Goal: Information Seeking & Learning: Find specific fact

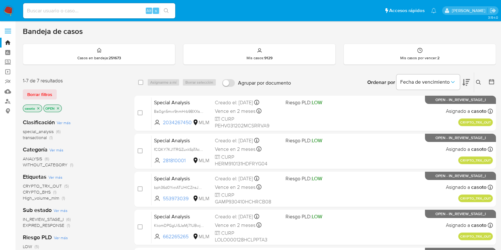
click at [77, 12] on input at bounding box center [99, 11] width 152 height 8
paste input "1366290206"
type input "1366290206"
click at [166, 8] on button "search-icon" at bounding box center [166, 10] width 13 height 9
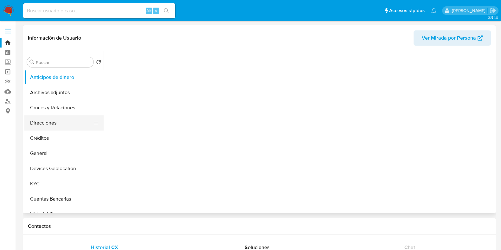
scroll to position [79, 0]
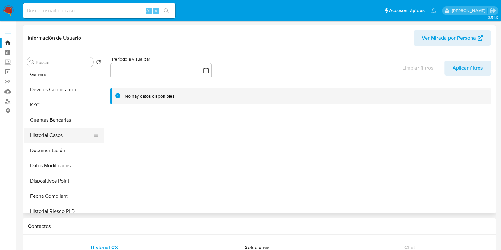
select select "10"
click at [49, 131] on button "Historial Casos" at bounding box center [61, 135] width 74 height 15
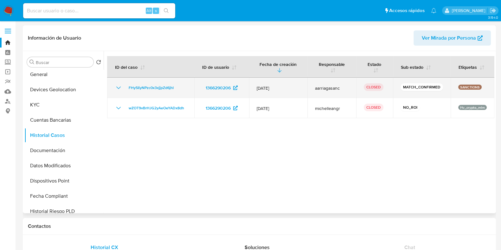
click at [120, 89] on icon "Mostrar/Ocultar" at bounding box center [119, 88] width 8 height 8
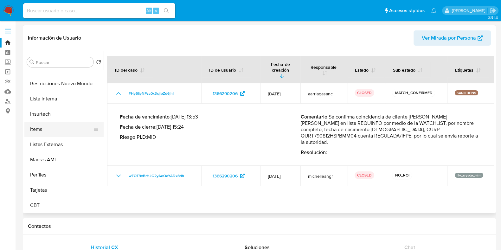
scroll to position [188, 0]
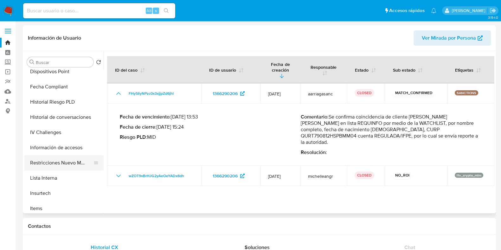
click at [47, 157] on button "Restricciones Nuevo Mundo" at bounding box center [61, 162] width 74 height 15
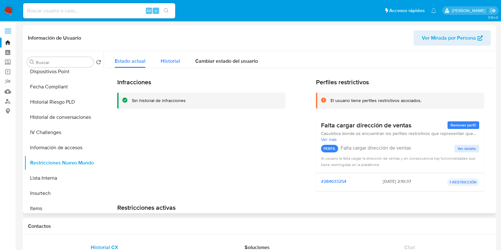
click at [166, 62] on span "Historial" at bounding box center [170, 60] width 19 height 7
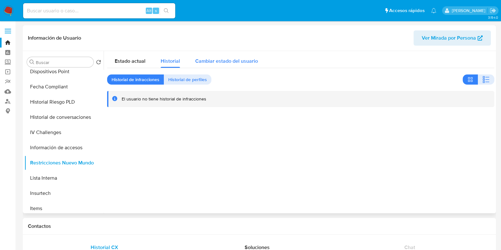
click at [203, 62] on span "Cambiar estado del usuario" at bounding box center [226, 60] width 63 height 7
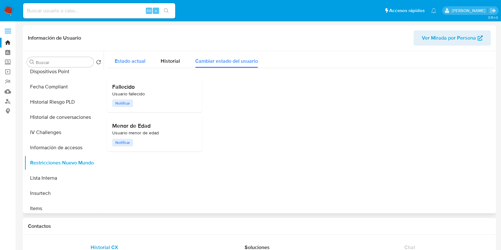
click at [149, 63] on button "Estado actual" at bounding box center [130, 59] width 46 height 17
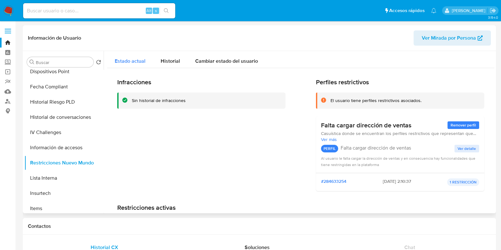
click at [131, 60] on span "Estado actual" at bounding box center [130, 60] width 31 height 7
click at [169, 59] on span "Historial" at bounding box center [170, 60] width 19 height 7
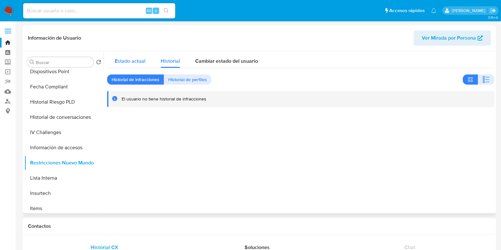
click at [136, 61] on span "Estado actual" at bounding box center [130, 60] width 31 height 7
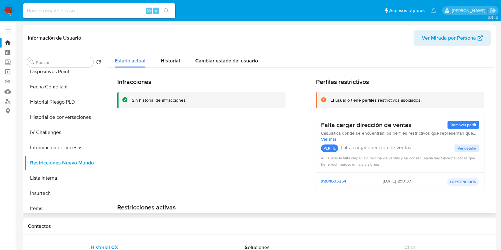
scroll to position [0, 0]
type button "0"
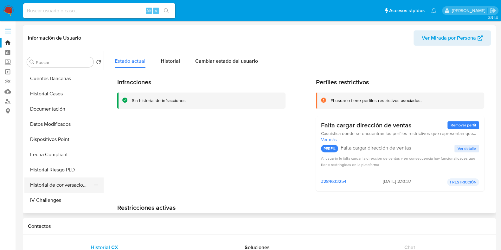
scroll to position [109, 0]
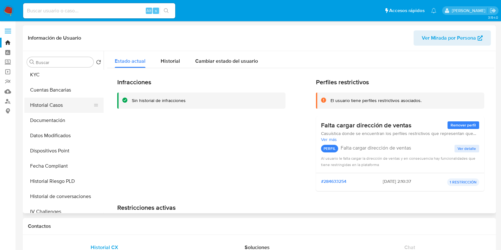
click at [45, 107] on button "Historial Casos" at bounding box center [61, 105] width 74 height 15
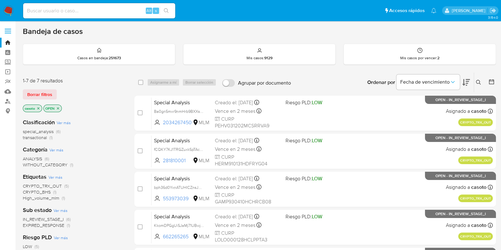
click at [109, 12] on input at bounding box center [99, 11] width 152 height 8
paste input "1366290206"
type input "1366290206"
click at [165, 10] on icon "search-icon" at bounding box center [166, 10] width 5 height 5
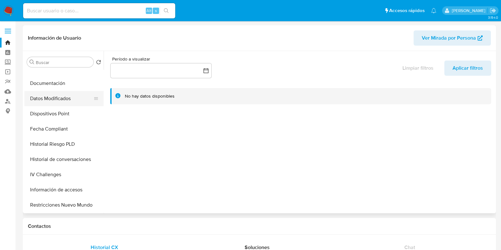
select select "10"
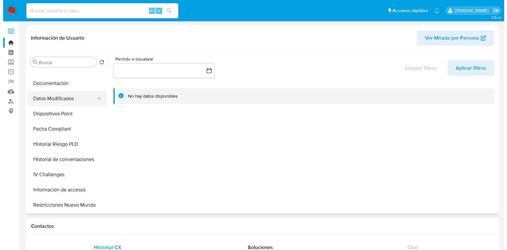
scroll to position [158, 0]
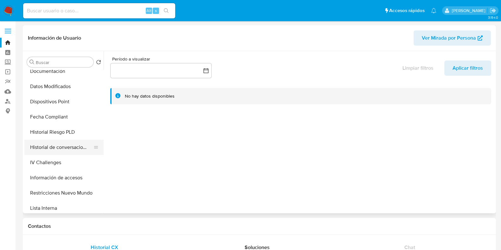
click at [71, 147] on button "Historial de conversaciones" at bounding box center [61, 147] width 74 height 15
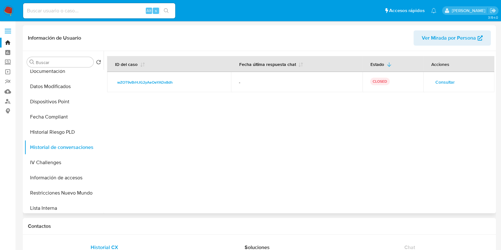
click at [450, 83] on span "Consultar" at bounding box center [444, 82] width 19 height 9
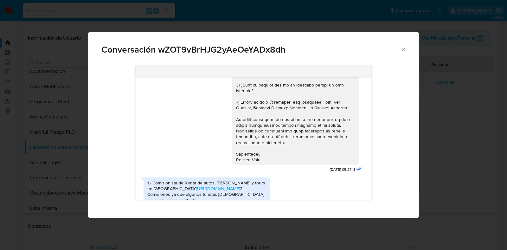
scroll to position [212, 0]
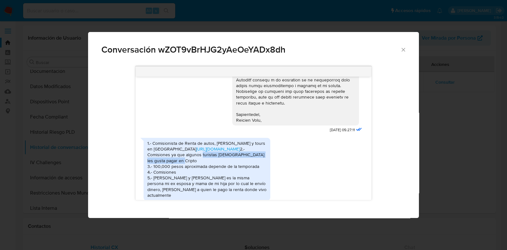
drag, startPoint x: 206, startPoint y: 155, endPoint x: 219, endPoint y: 159, distance: 12.9
click at [219, 159] on div "1.- Comisionista de Renta de autos, Yates y tours en Cancun https://delcaribeco…" at bounding box center [206, 169] width 119 height 58
copy div "turistas extranjeros les gusta pagar en Cripto"
click at [194, 156] on div "1.- Comisionista de Renta de autos, Yates y tours en Cancun https://delcaribeco…" at bounding box center [206, 169] width 119 height 58
drag, startPoint x: 179, startPoint y: 159, endPoint x: 154, endPoint y: 156, distance: 24.6
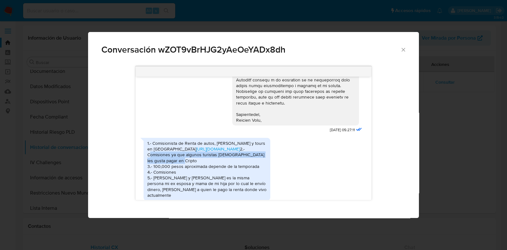
click at [154, 156] on div "1.- Comisionista de Renta de autos, Yates y tours en Cancun https://delcaribeco…" at bounding box center [206, 169] width 119 height 58
copy div "Comisiones ya que algunos turistas extranjeros les gusta pagar en Cripto"
click at [402, 50] on icon "Cerrar" at bounding box center [402, 49] width 3 height 3
